Goal: Navigation & Orientation: Find specific page/section

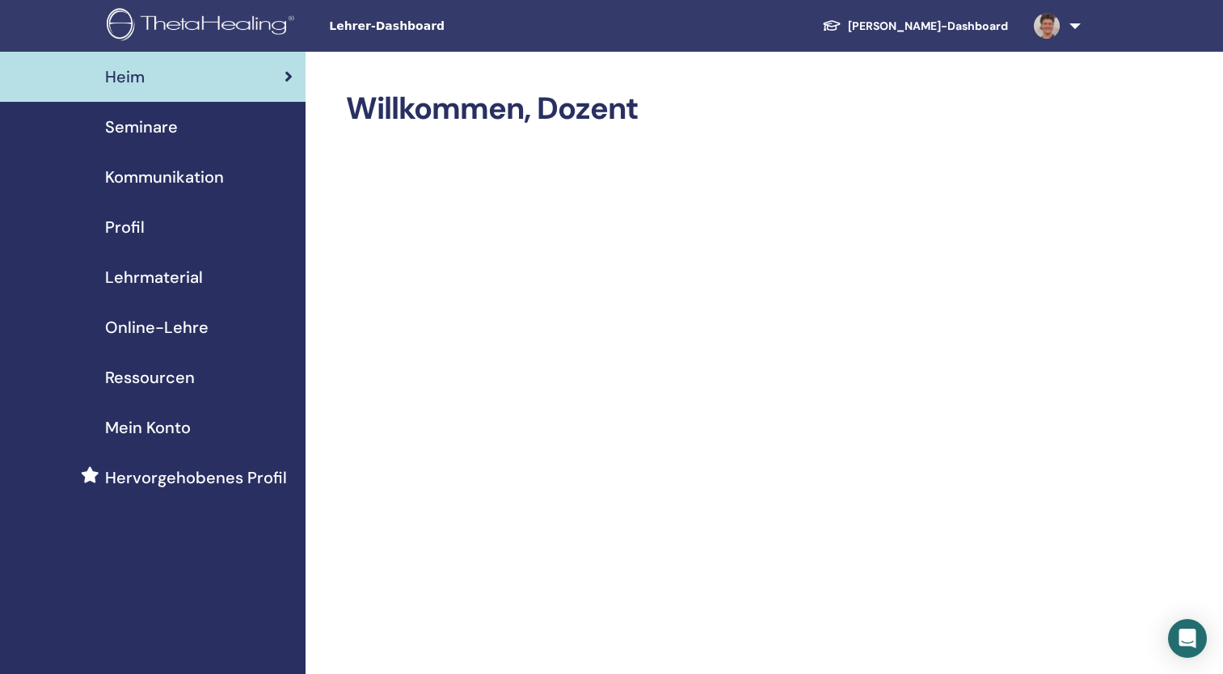
scroll to position [65, 0]
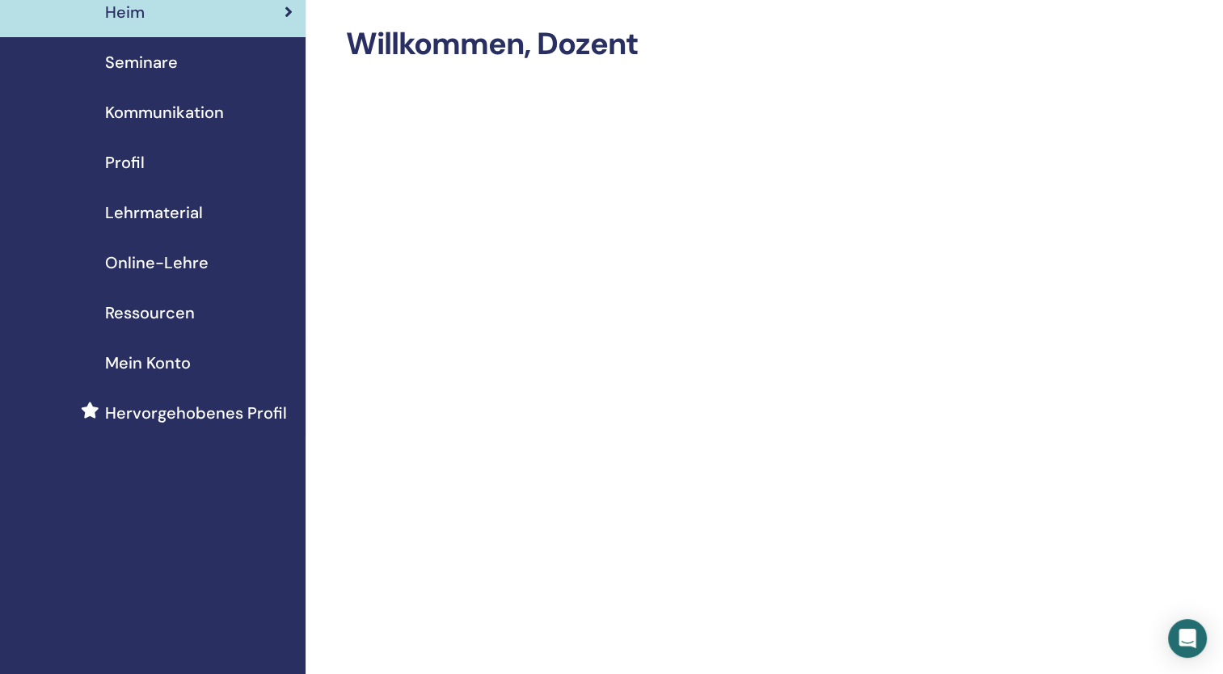
click at [139, 66] on span "Seminare" at bounding box center [141, 62] width 73 height 24
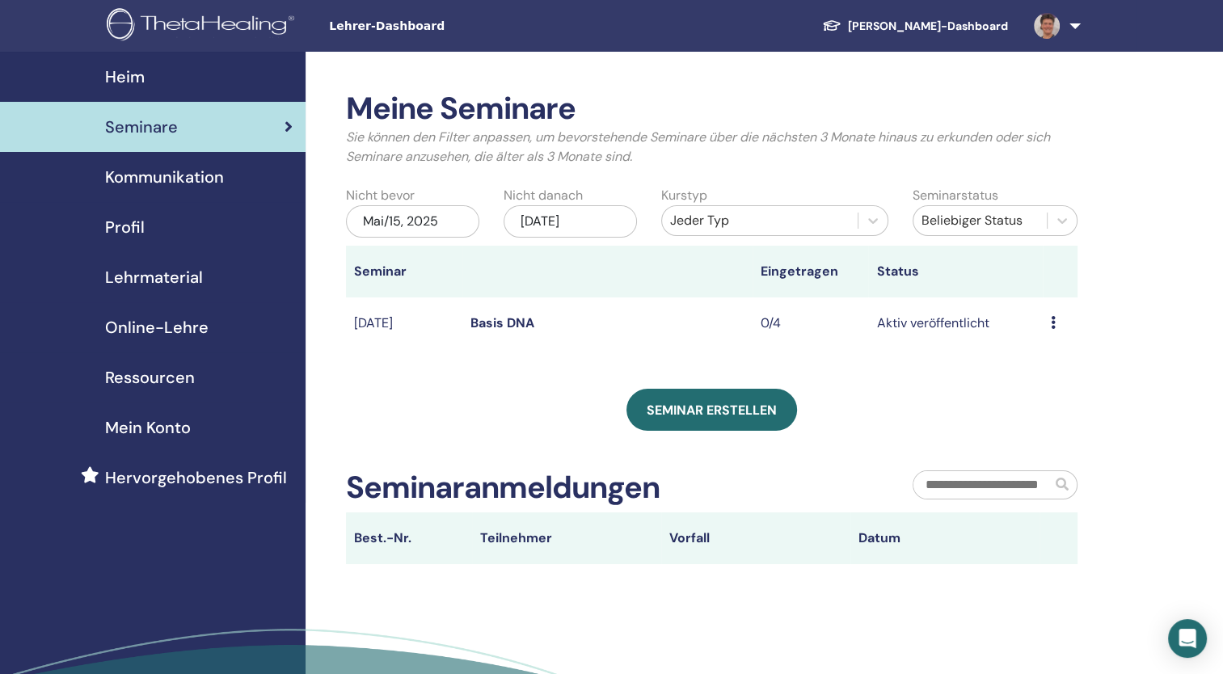
click at [918, 27] on link "[PERSON_NAME]-Dashboard" at bounding box center [915, 26] width 212 height 30
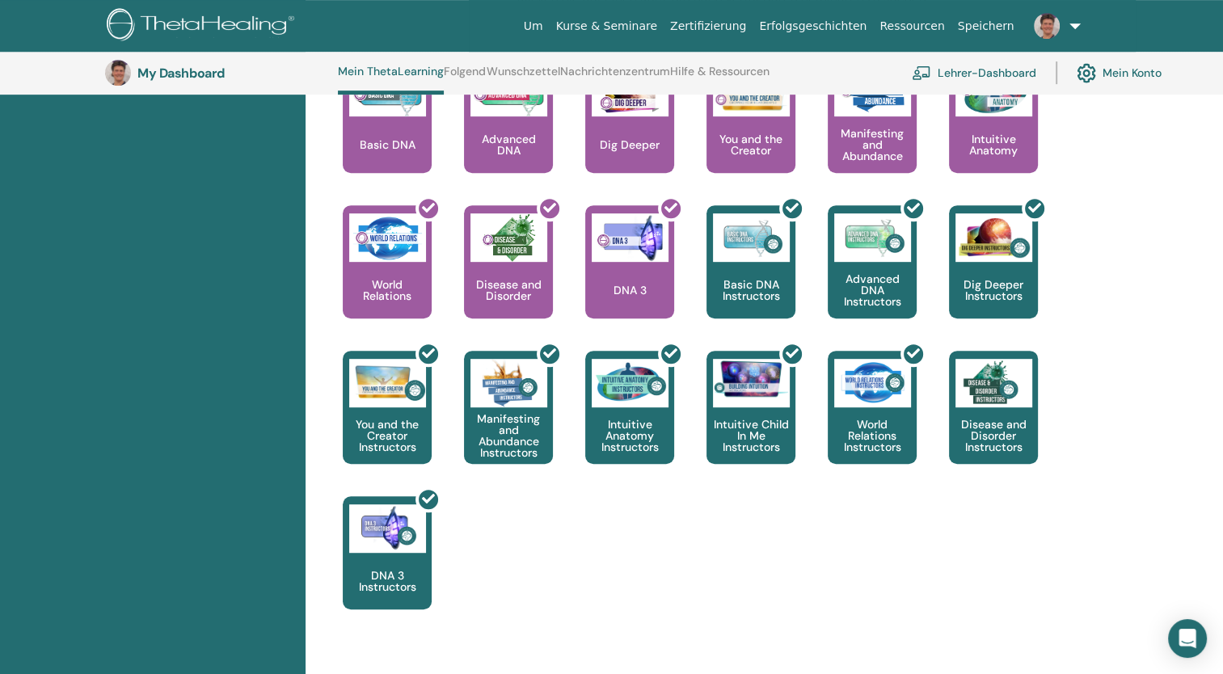
scroll to position [775, 0]
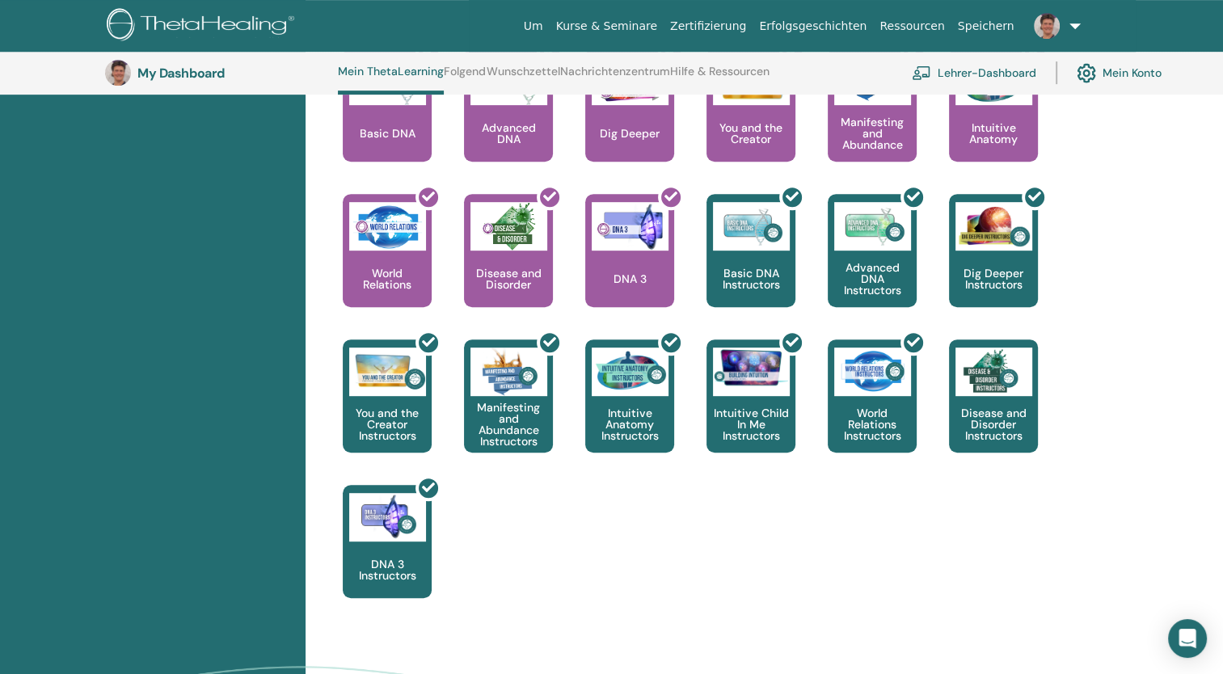
click at [960, 74] on link "Lehrer-Dashboard" at bounding box center [974, 73] width 124 height 36
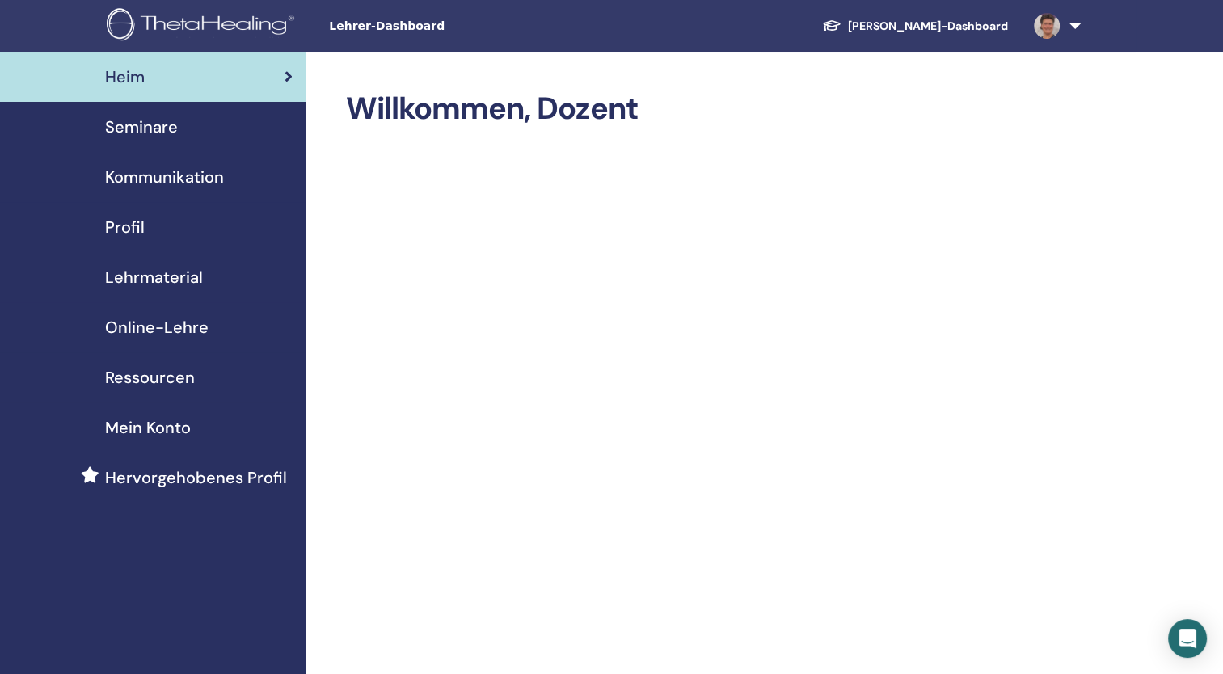
click at [181, 133] on div "Seminare" at bounding box center [153, 127] width 280 height 24
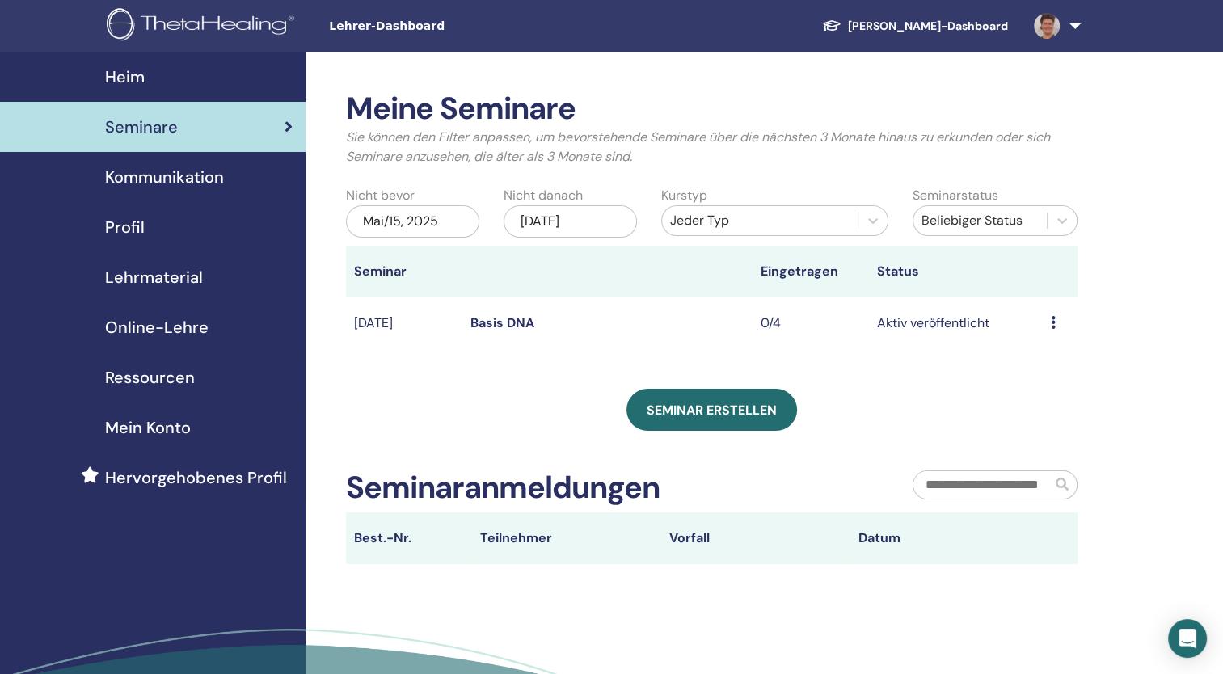
click at [165, 219] on div "Profil" at bounding box center [153, 227] width 280 height 24
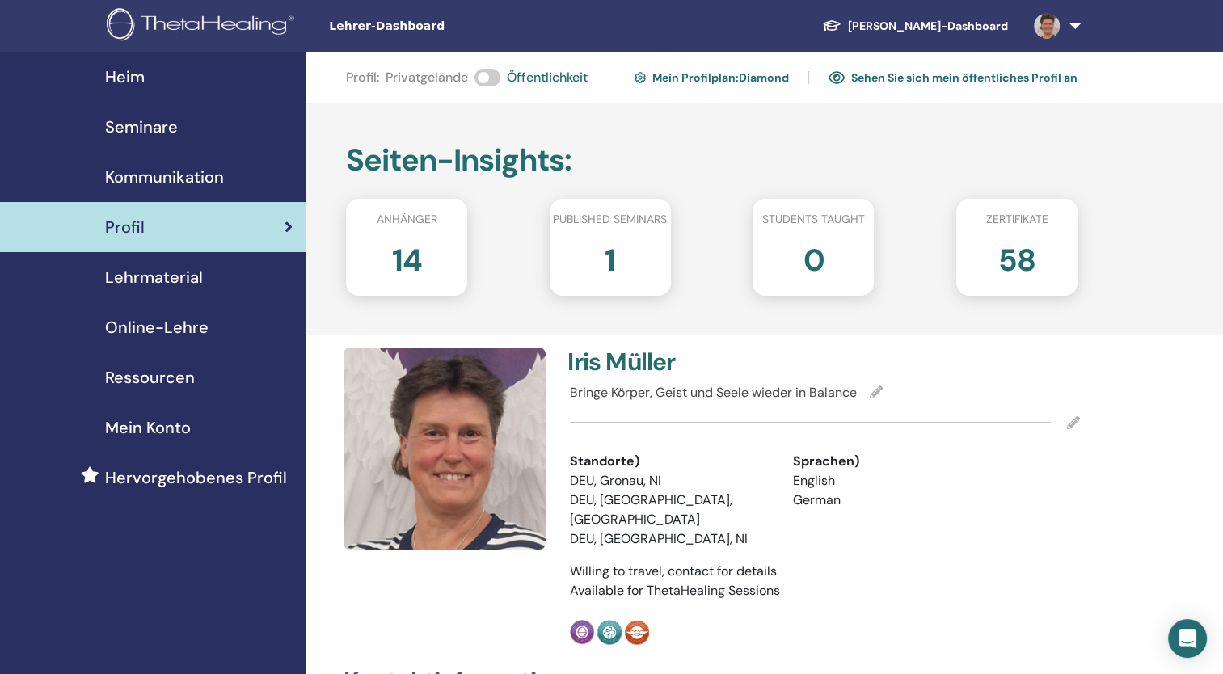
click at [541, 73] on span "Öffentlichkeit" at bounding box center [547, 77] width 81 height 19
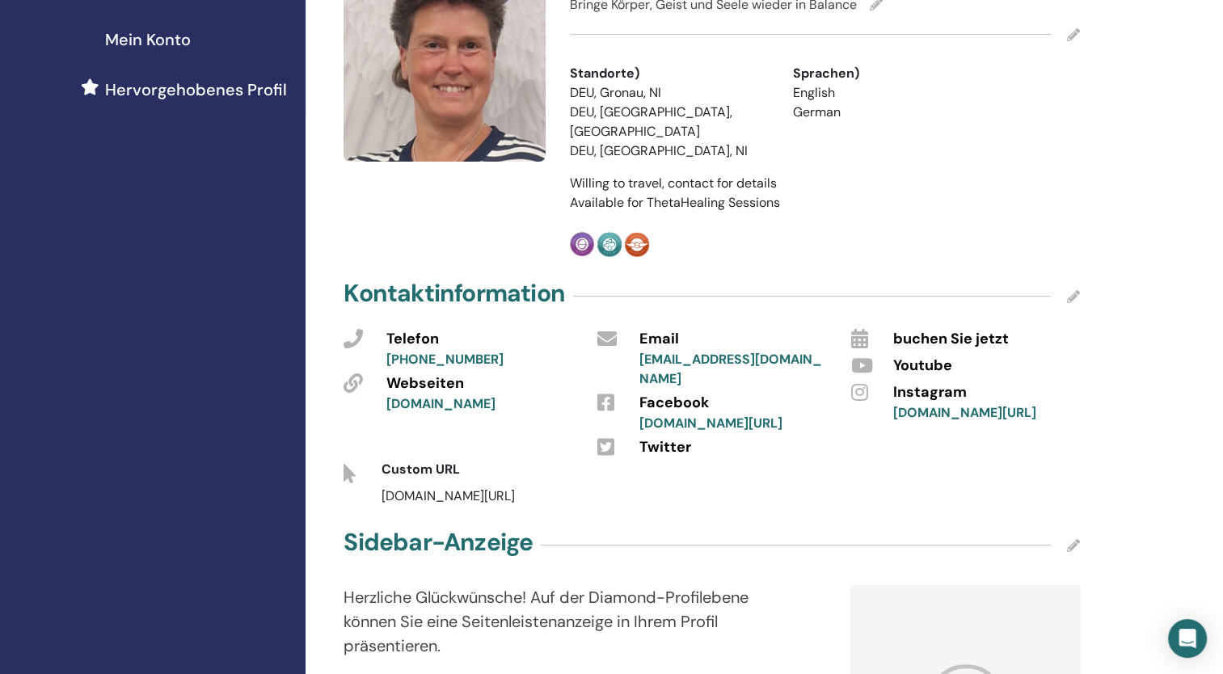
scroll to position [420, 0]
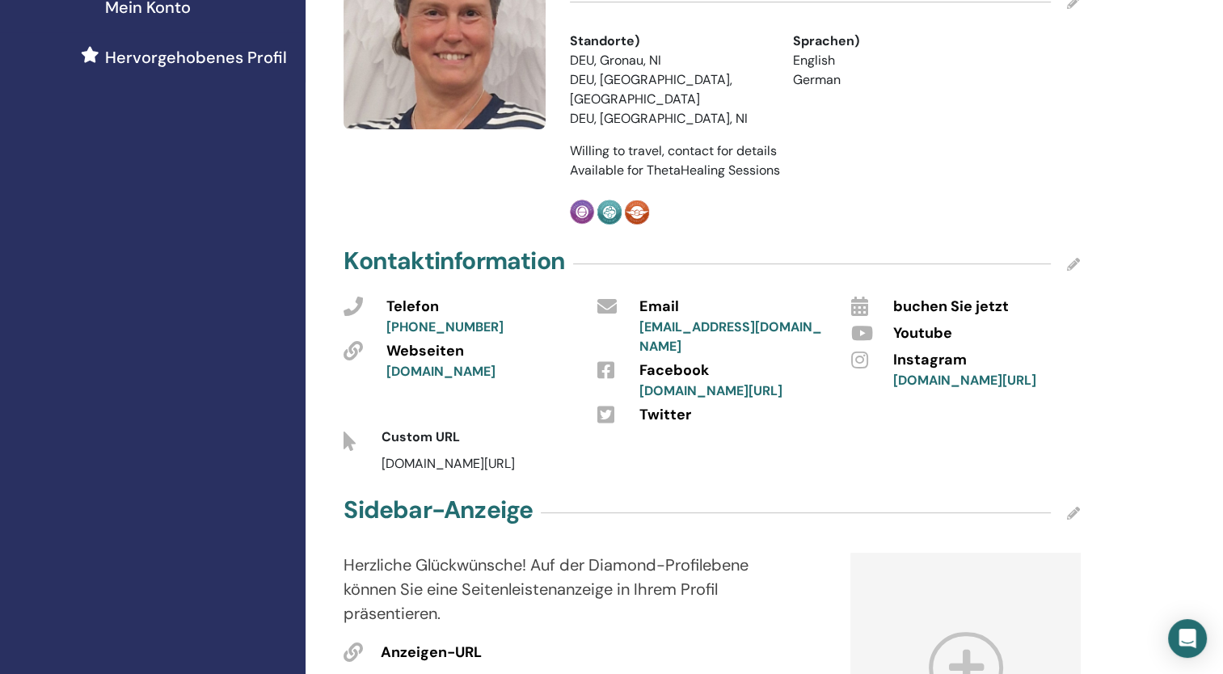
click at [860, 297] on icon at bounding box center [858, 306] width 17 height 19
click at [1074, 258] on icon at bounding box center [1073, 264] width 13 height 13
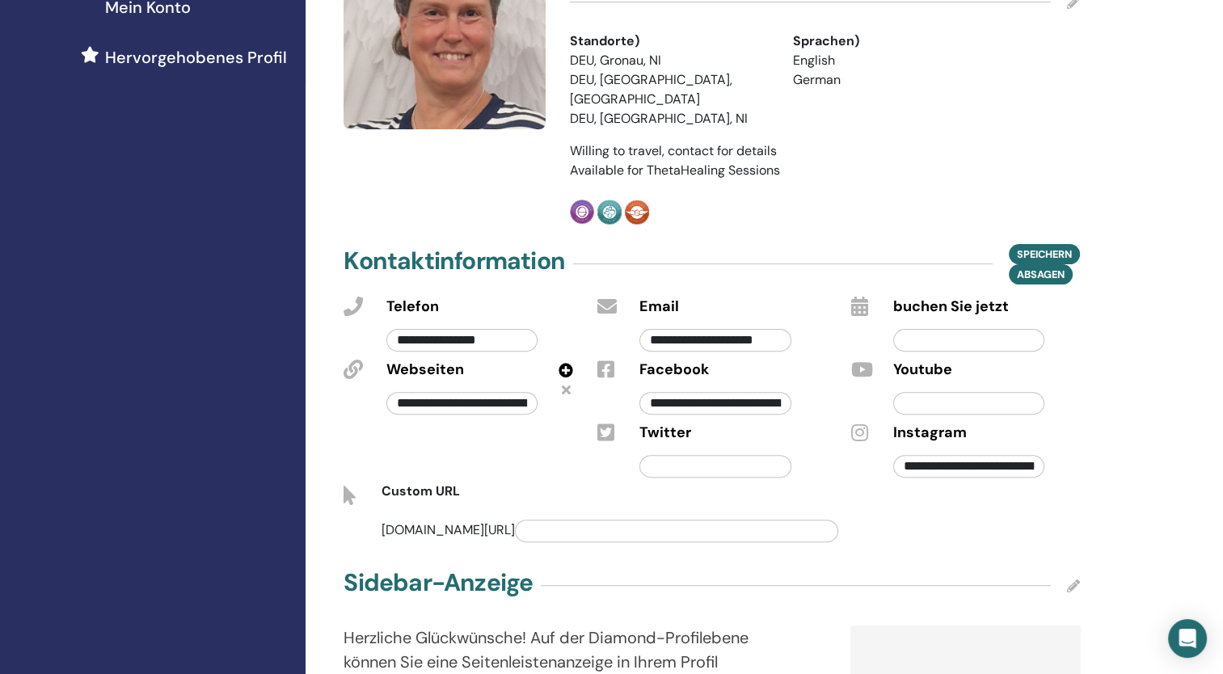
click at [785, 329] on input "**********" at bounding box center [715, 340] width 152 height 23
click at [795, 246] on div "Kontaktinformation Speichern Absagen" at bounding box center [711, 264] width 736 height 40
click at [931, 329] on input "text" at bounding box center [969, 340] width 152 height 23
click at [535, 520] on input "text" at bounding box center [676, 531] width 323 height 23
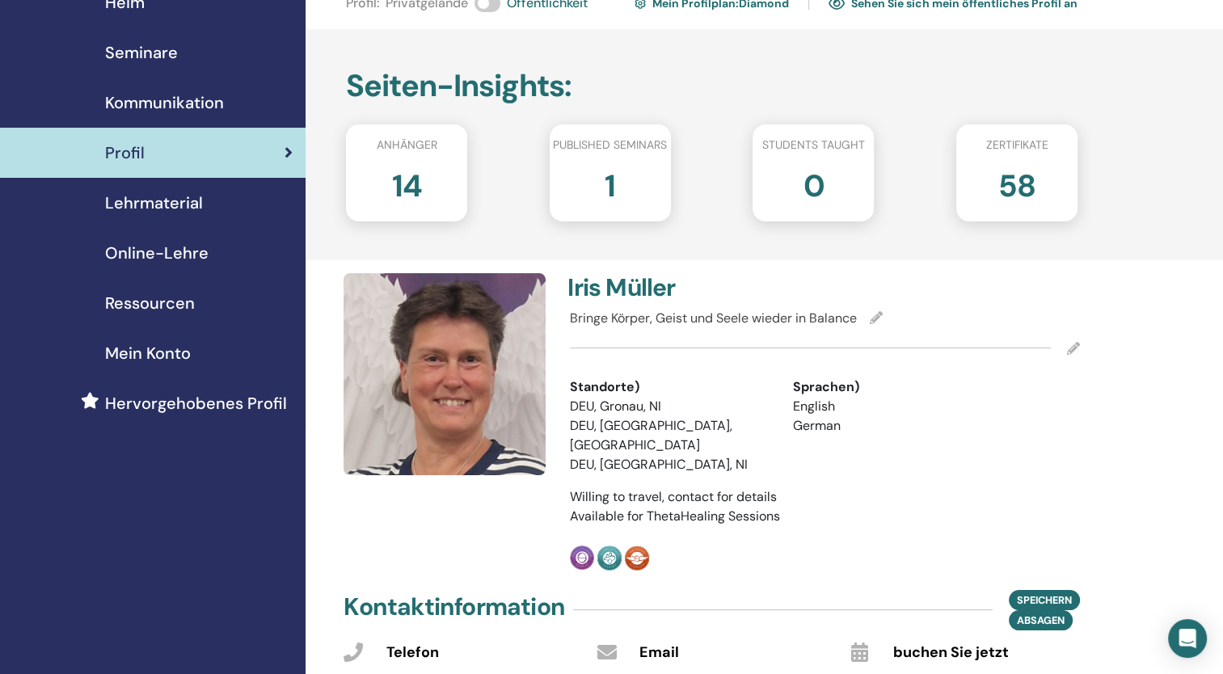
scroll to position [0, 0]
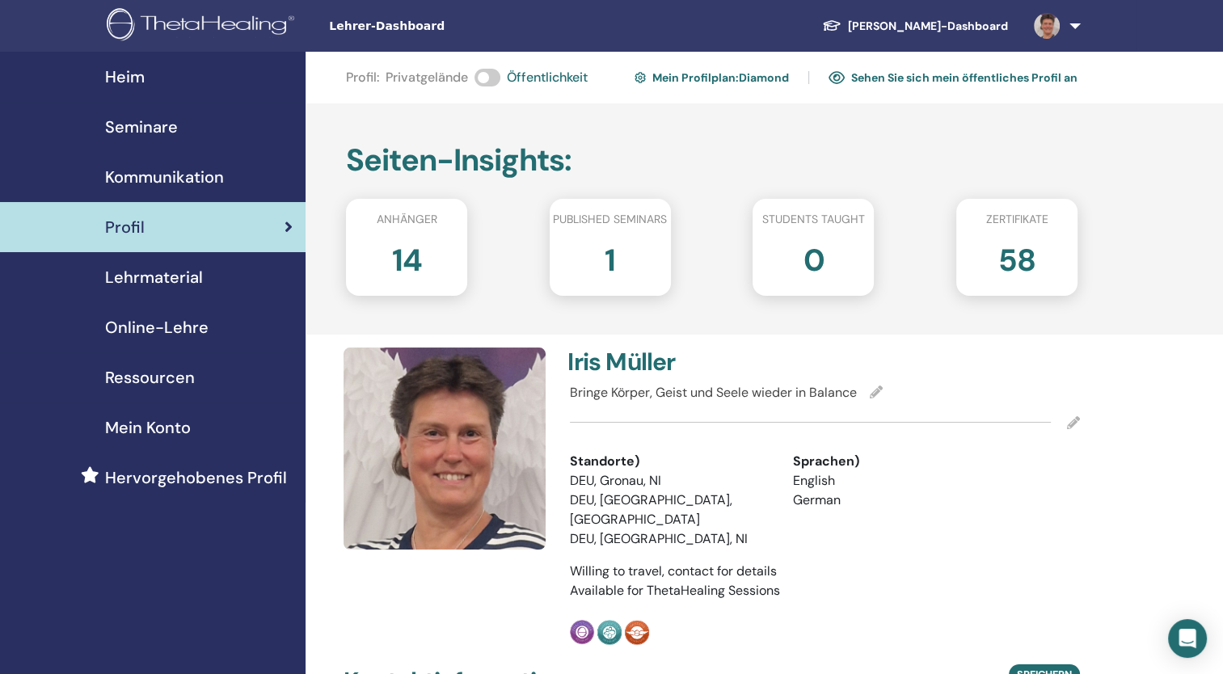
click at [925, 78] on link "Sehen Sie sich mein öffentliches Profil an" at bounding box center [952, 78] width 249 height 26
click at [921, 27] on link "[PERSON_NAME]-Dashboard" at bounding box center [915, 26] width 212 height 30
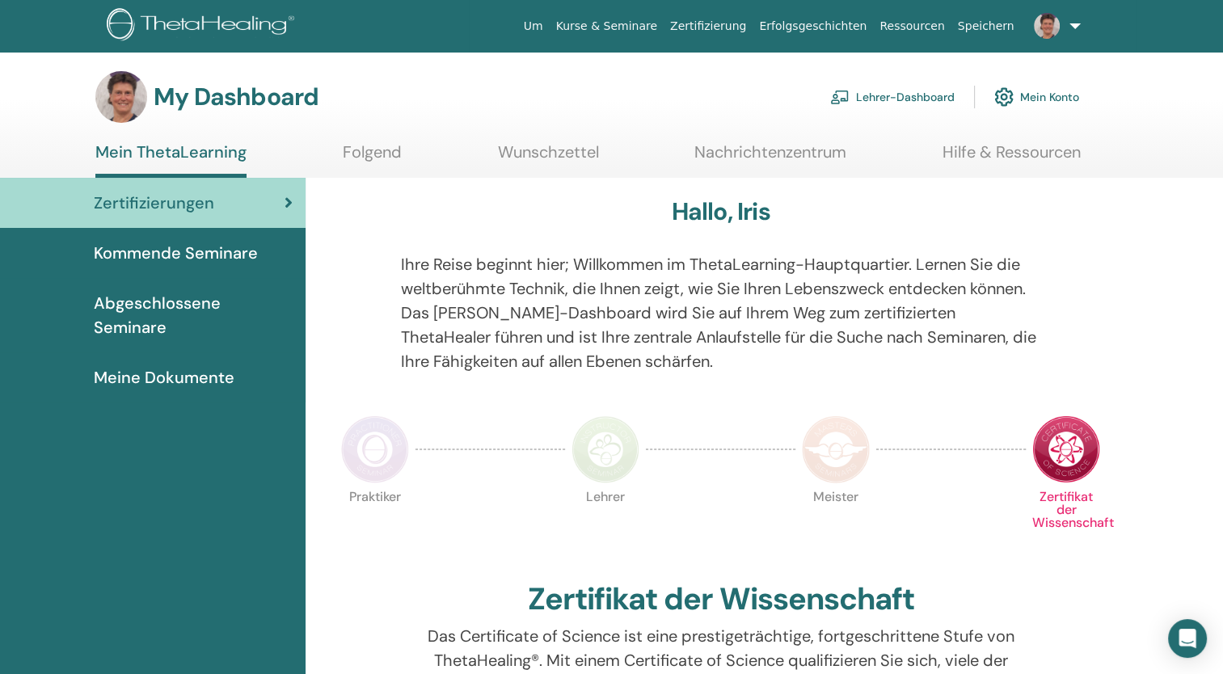
click at [160, 255] on span "Kommende Seminare" at bounding box center [176, 253] width 164 height 24
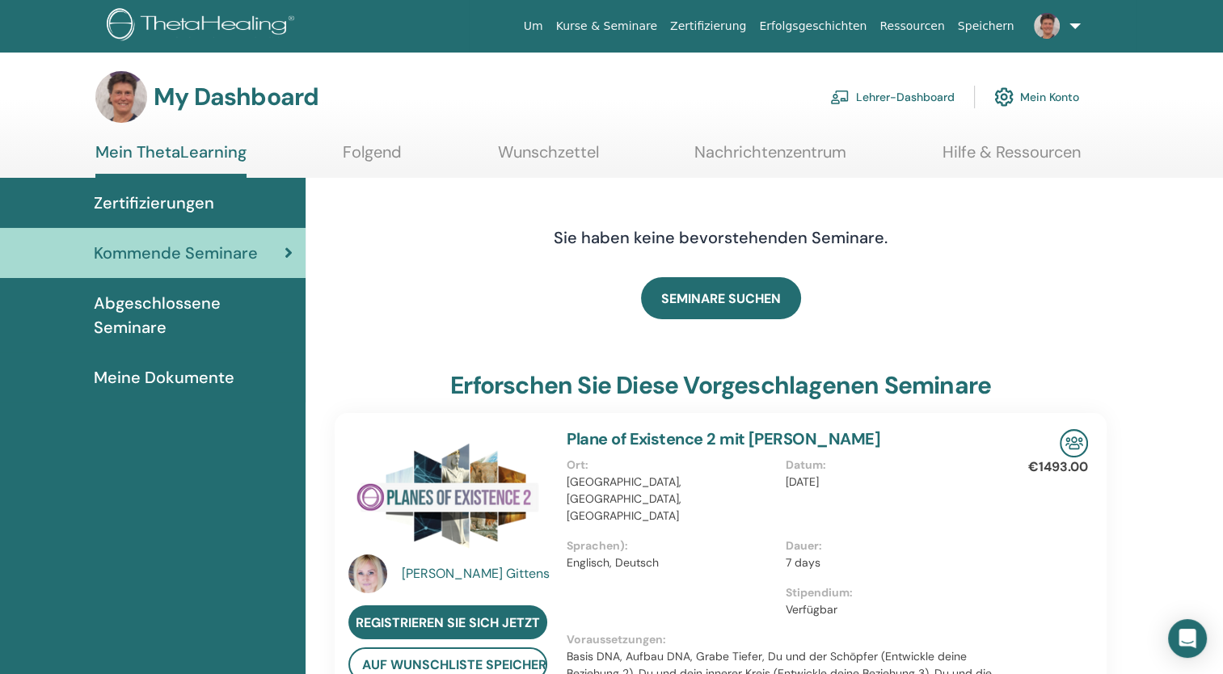
click at [385, 147] on link "Folgend" at bounding box center [372, 158] width 59 height 32
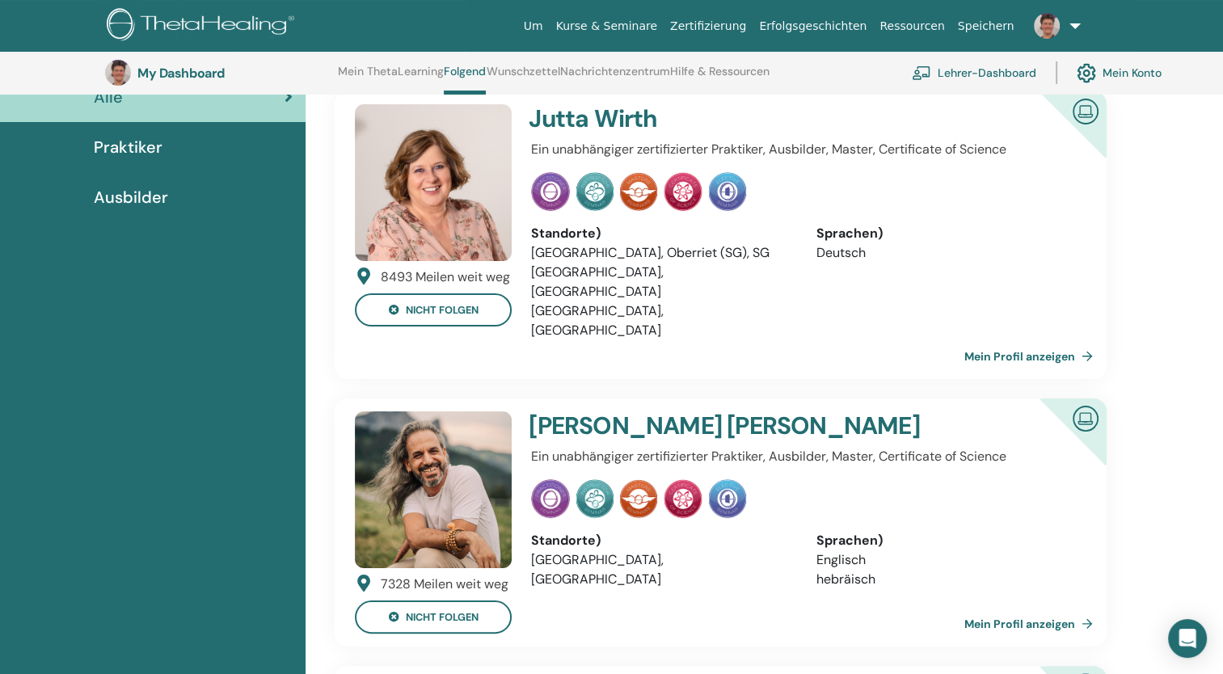
scroll to position [62, 0]
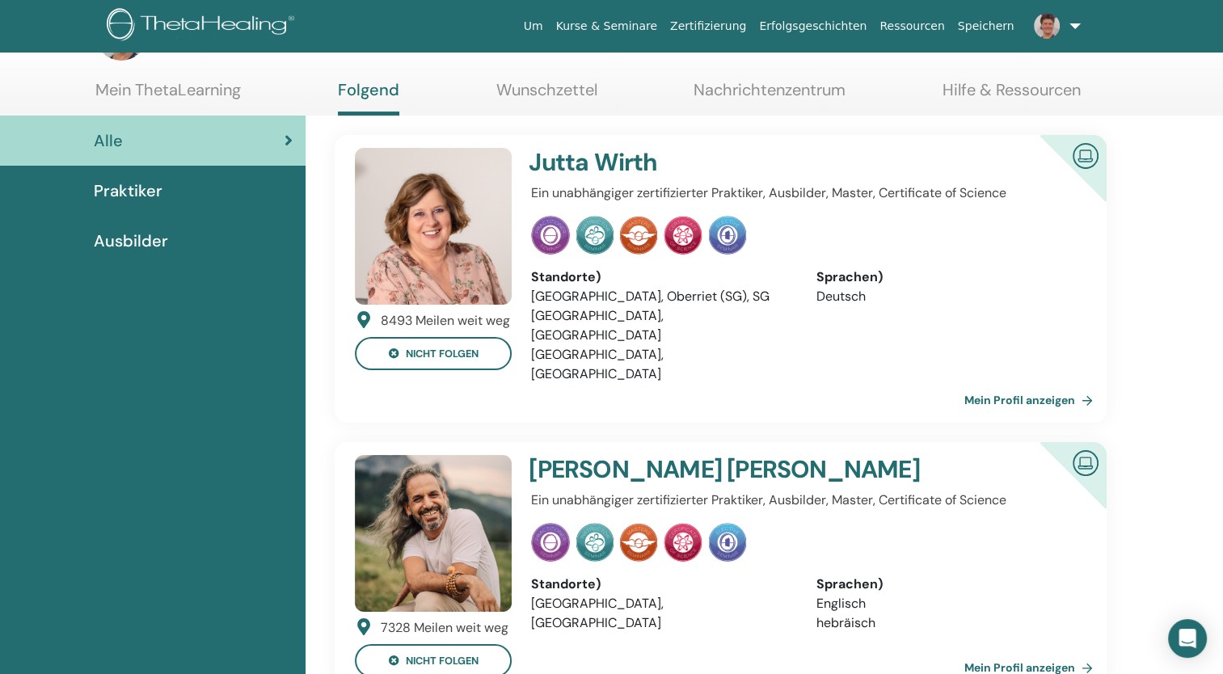
click at [126, 202] on link "Praktiker" at bounding box center [152, 191] width 305 height 50
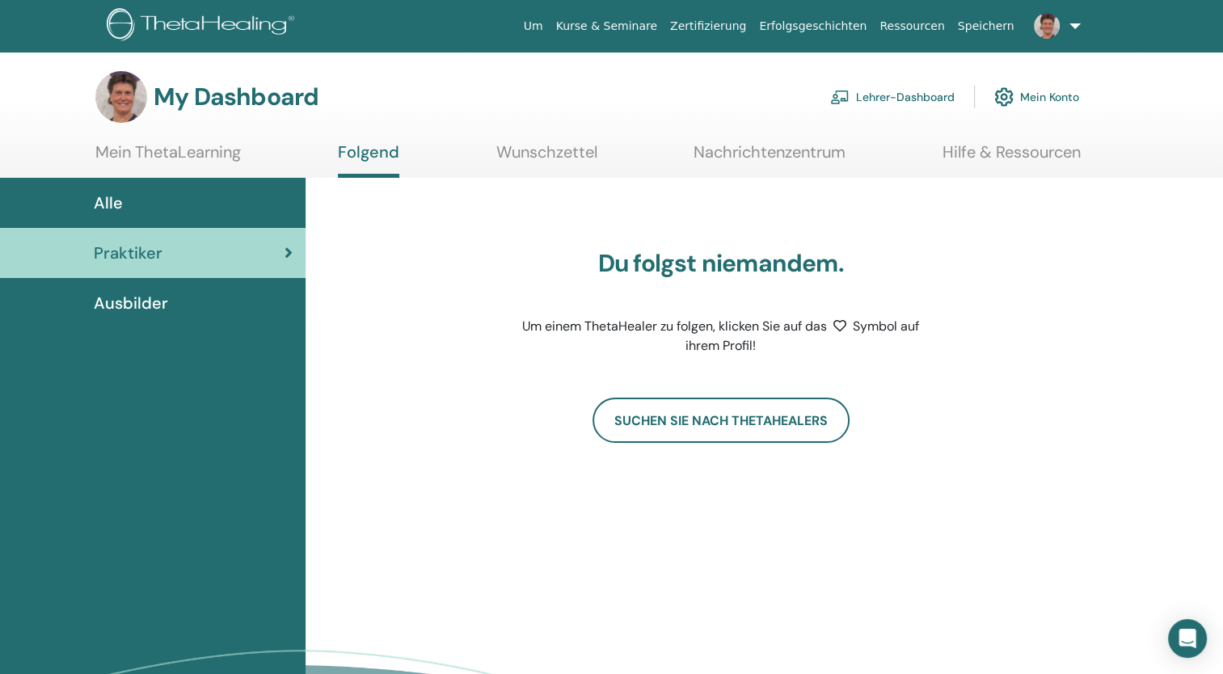
click at [150, 301] on span "Ausbilder" at bounding box center [131, 303] width 74 height 24
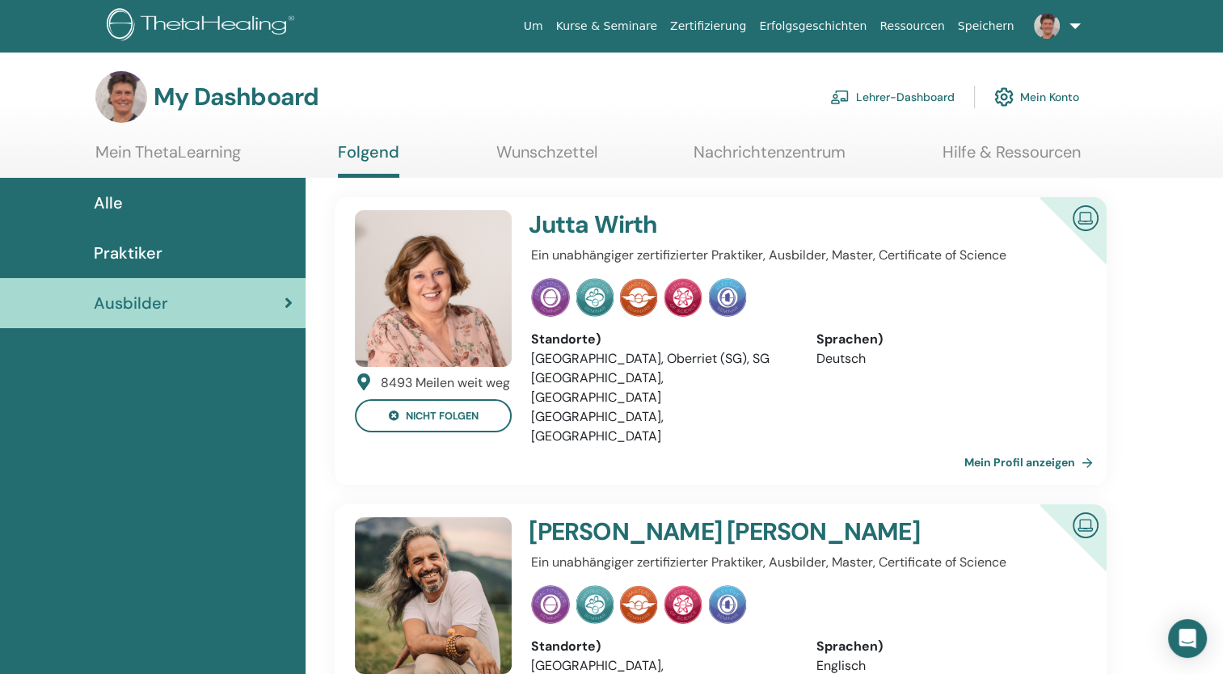
click at [196, 155] on link "Mein ThetaLearning" at bounding box center [167, 158] width 145 height 32
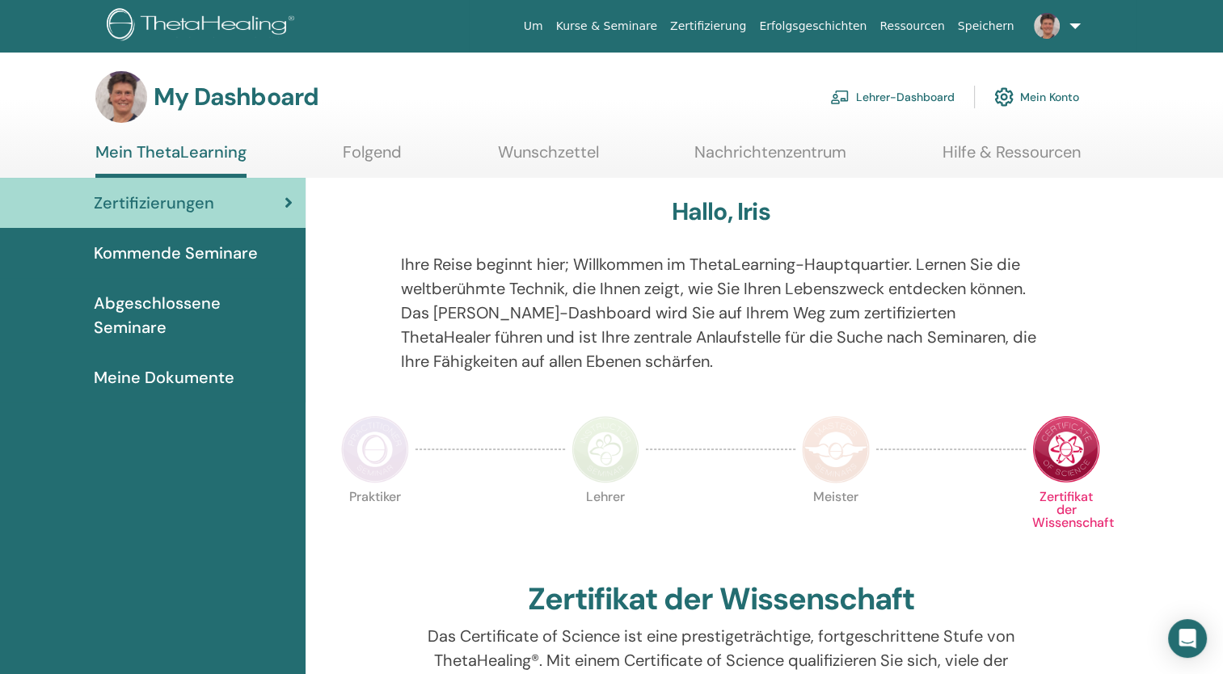
click at [743, 28] on link "Zertifizierung" at bounding box center [707, 26] width 89 height 30
